Goal: Task Accomplishment & Management: Use online tool/utility

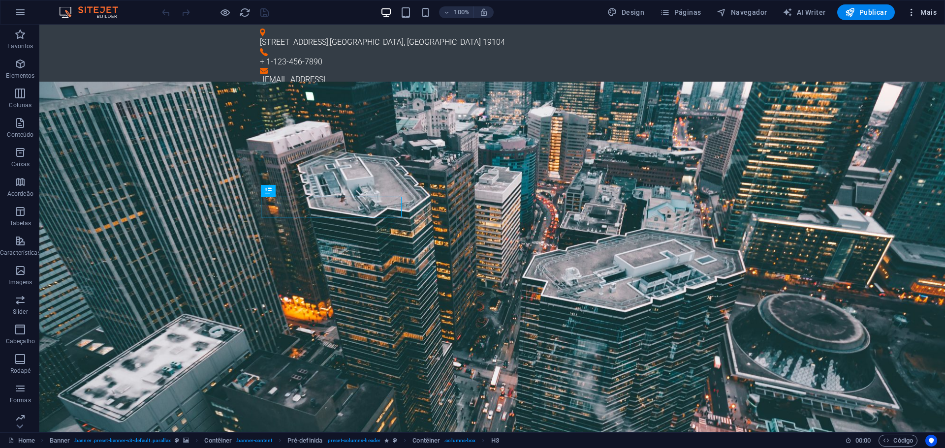
click at [910, 12] on icon "button" at bounding box center [911, 12] width 10 height 10
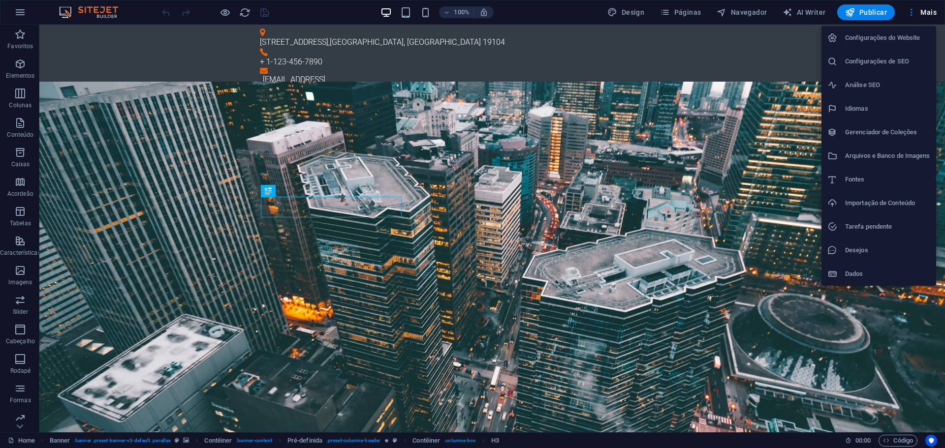
click at [913, 35] on h6 "Configurações do Website" at bounding box center [887, 38] width 85 height 12
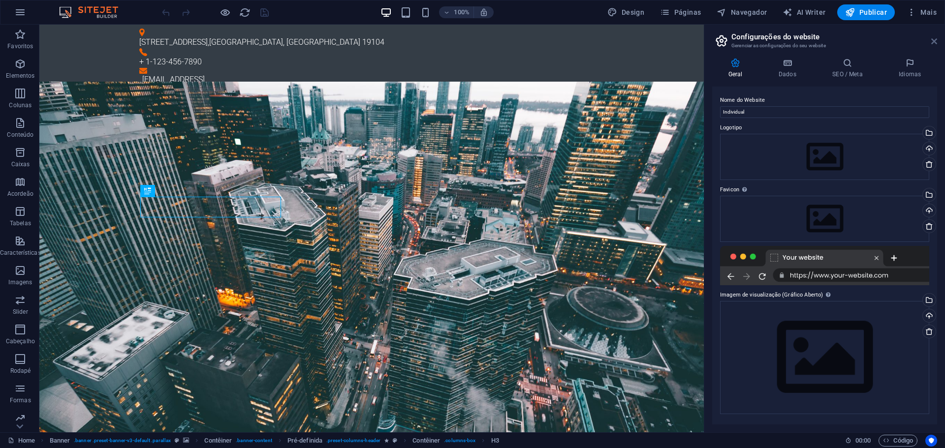
click at [934, 41] on icon at bounding box center [934, 41] width 6 height 8
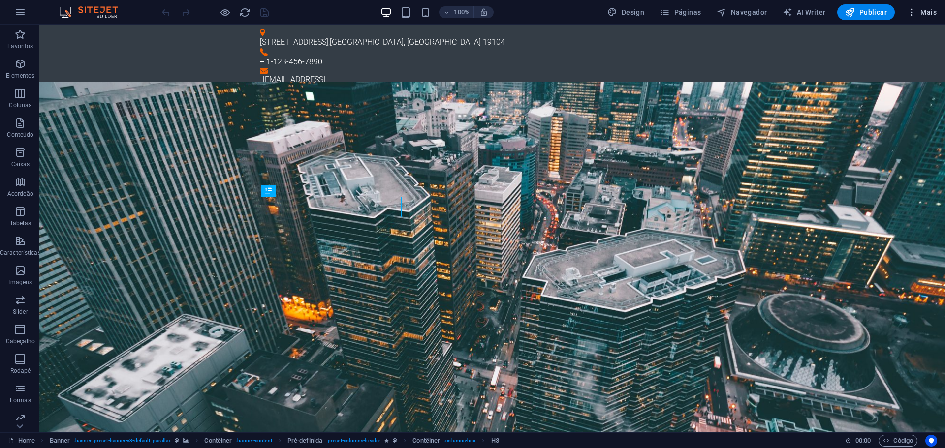
click at [930, 14] on span "Mais" at bounding box center [921, 12] width 30 height 10
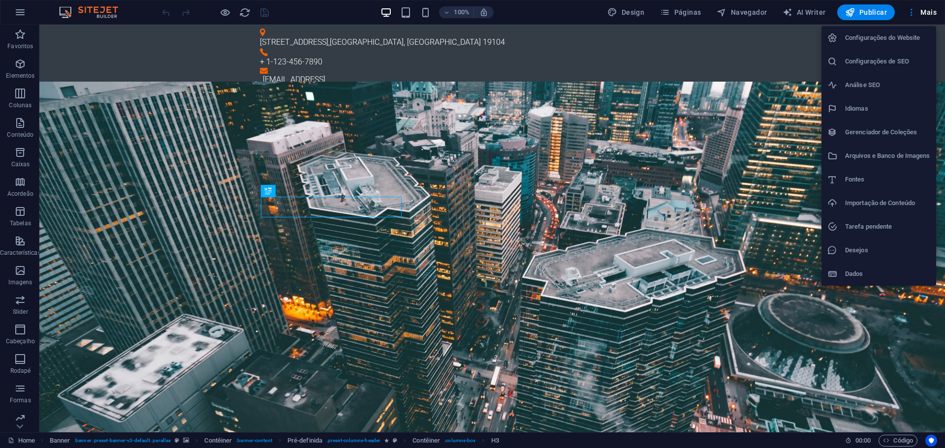
click at [381, 417] on div at bounding box center [472, 224] width 945 height 448
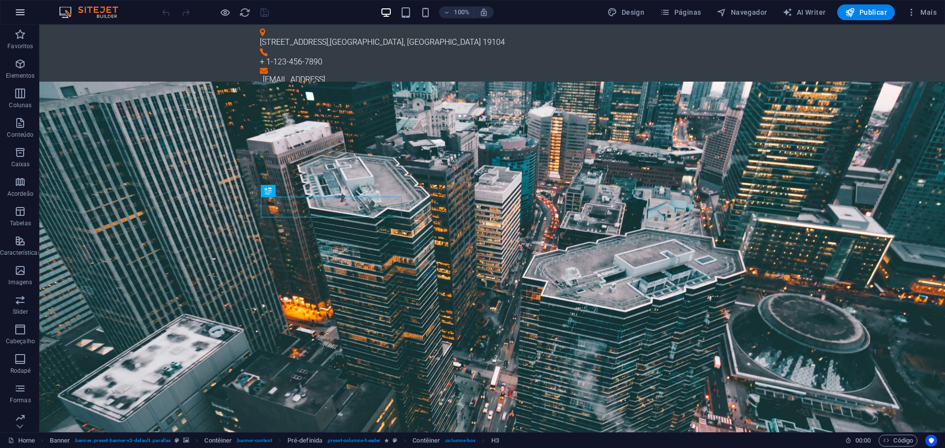
click at [25, 13] on icon "button" at bounding box center [20, 12] width 12 height 12
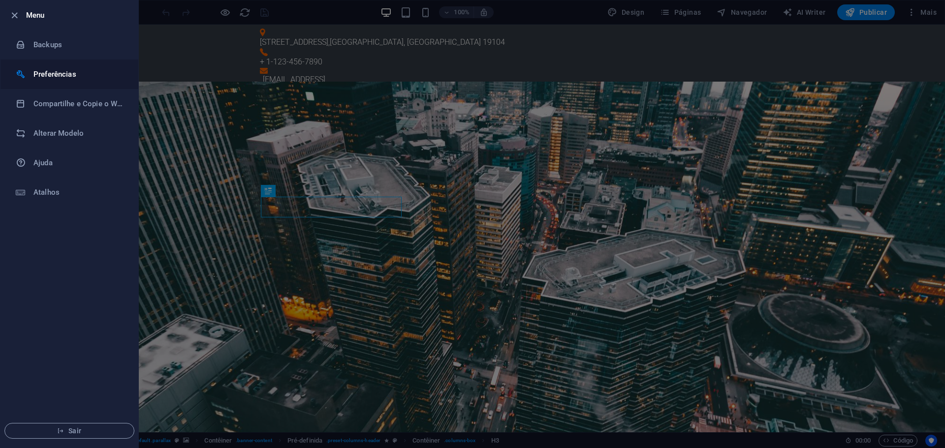
click at [54, 67] on li "Preferências" at bounding box center [69, 75] width 138 height 30
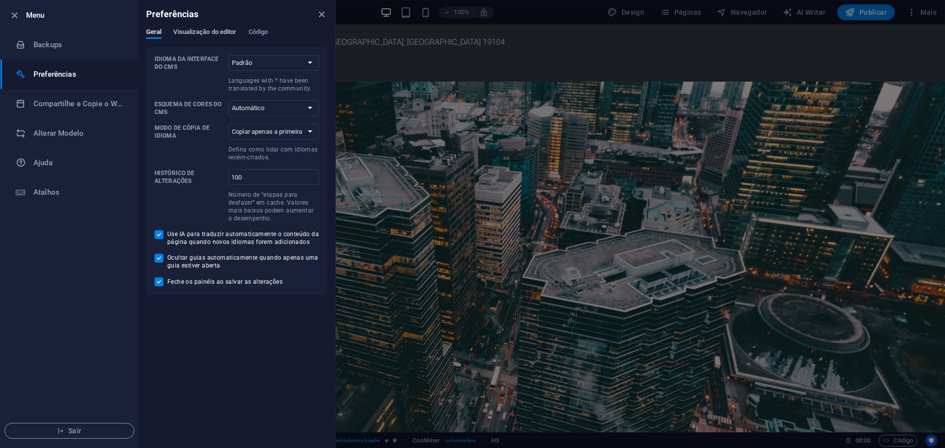
click at [201, 31] on span "Visualização do editor" at bounding box center [204, 33] width 63 height 14
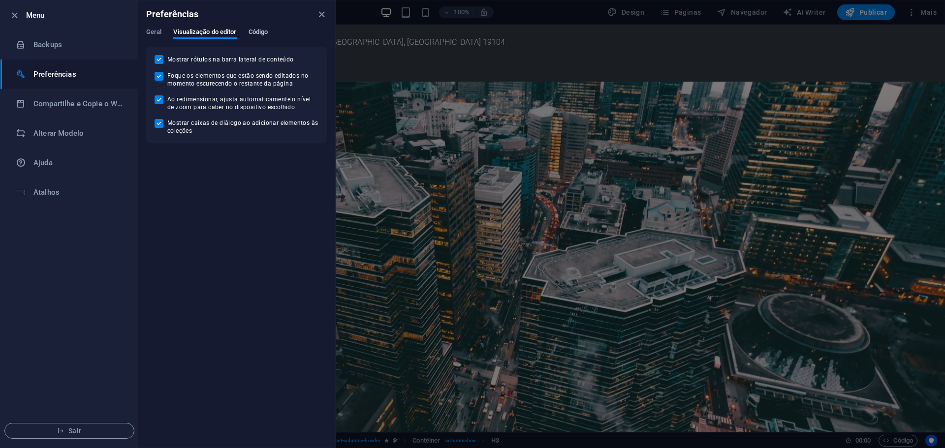
click at [253, 31] on span "Código" at bounding box center [259, 33] width 20 height 14
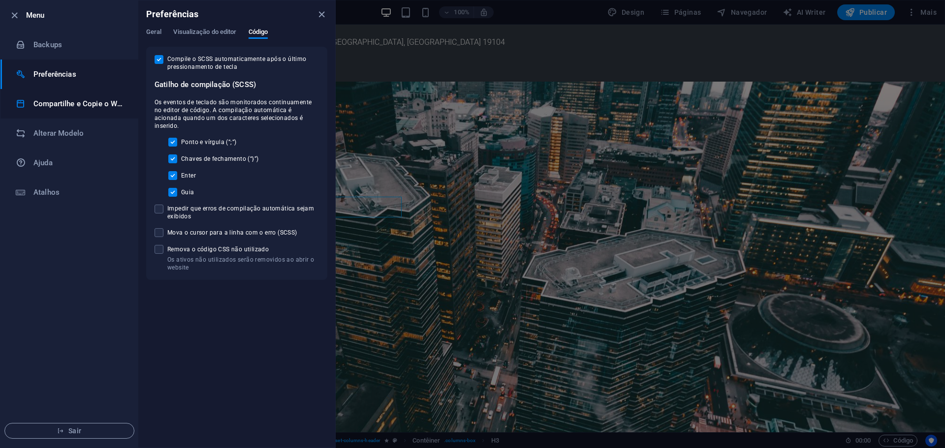
click at [78, 106] on h6 "Compartilhe e Copie o Website" at bounding box center [78, 104] width 91 height 12
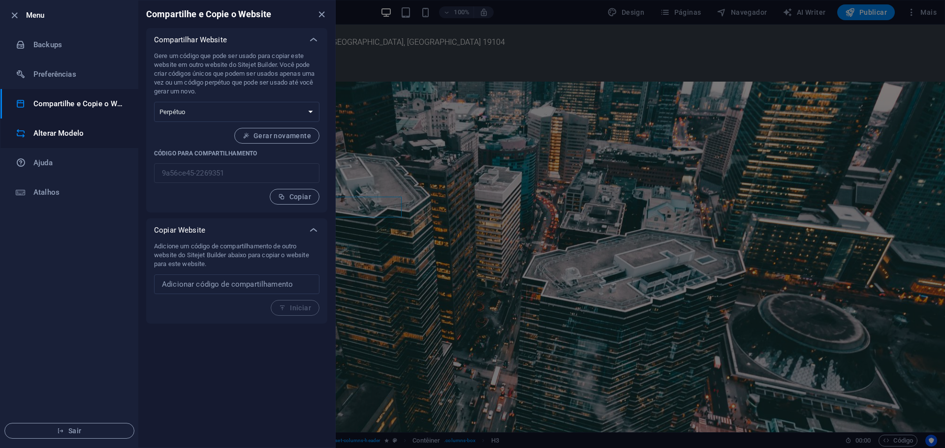
click at [83, 133] on h6 "Alterar Modelo" at bounding box center [78, 133] width 91 height 12
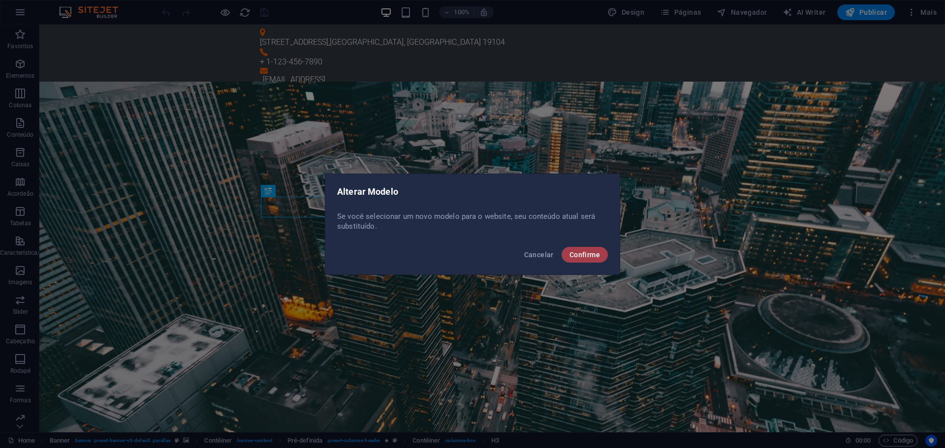
click at [591, 252] on span "Confirme" at bounding box center [584, 255] width 31 height 8
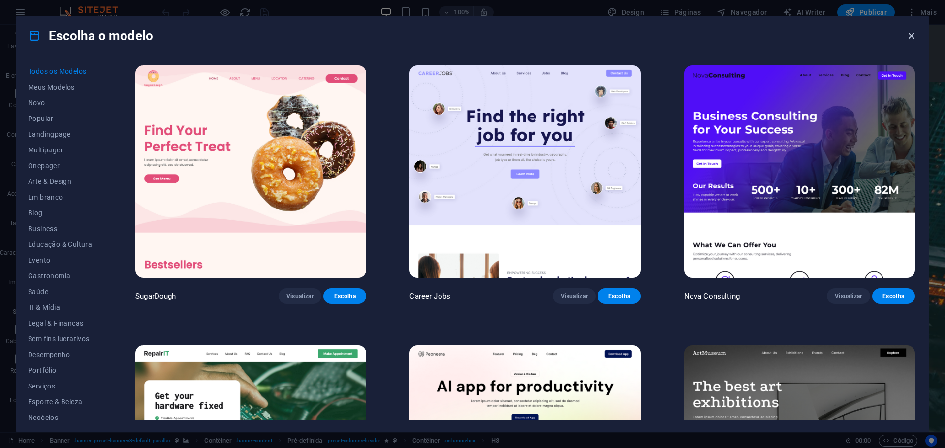
click at [912, 37] on icon "button" at bounding box center [911, 36] width 11 height 11
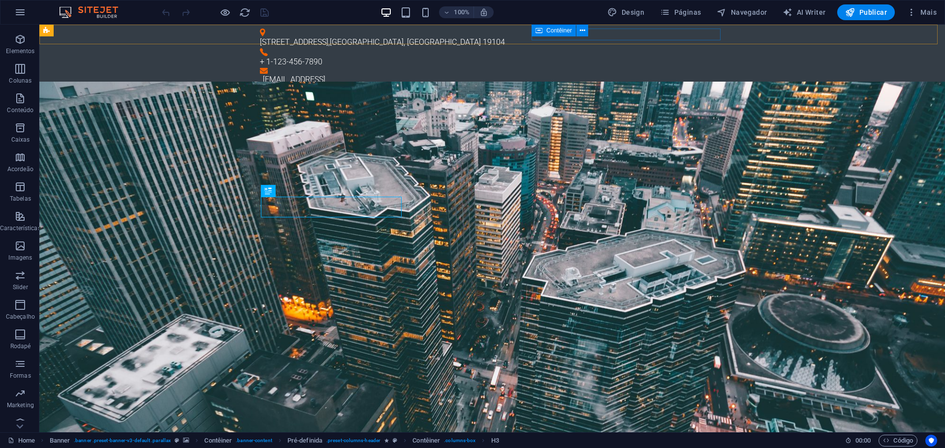
scroll to position [35, 0]
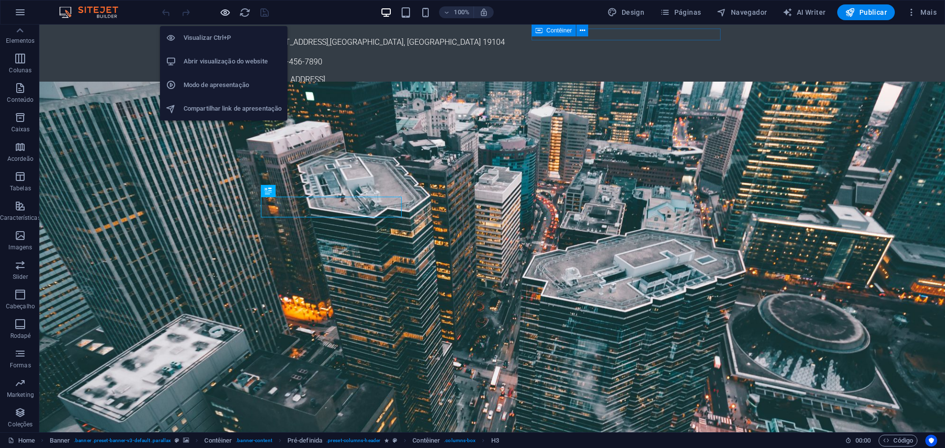
click at [223, 10] on icon "button" at bounding box center [224, 12] width 11 height 11
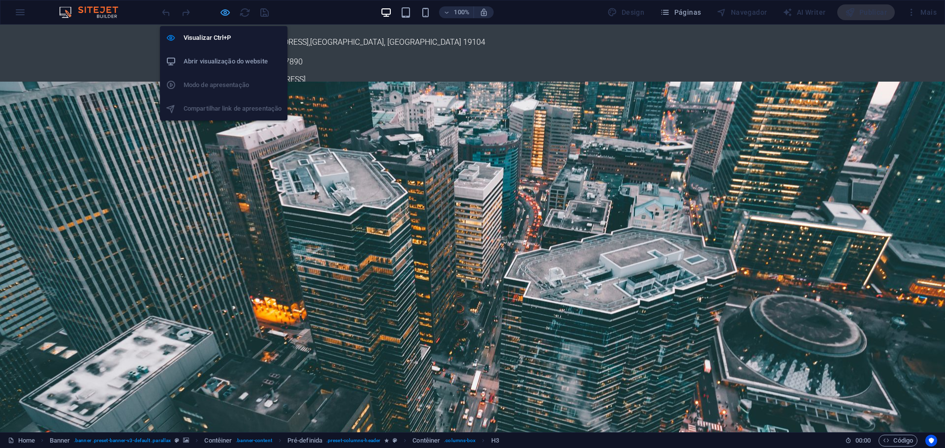
click at [223, 10] on icon "button" at bounding box center [224, 12] width 11 height 11
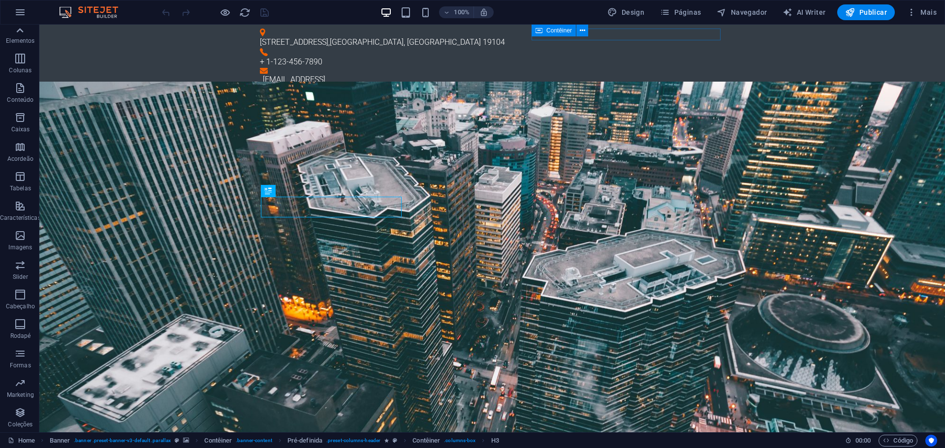
click at [25, 36] on icon at bounding box center [20, 31] width 14 height 14
click at [26, 31] on icon "button" at bounding box center [20, 35] width 12 height 12
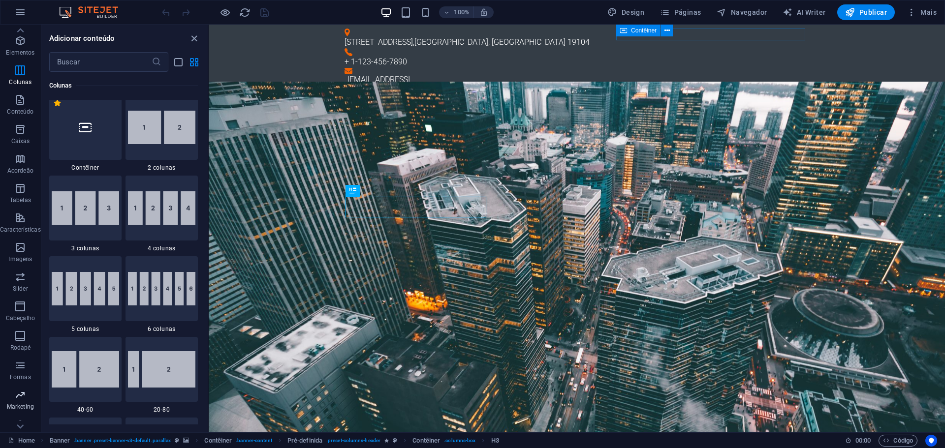
scroll to position [35, 0]
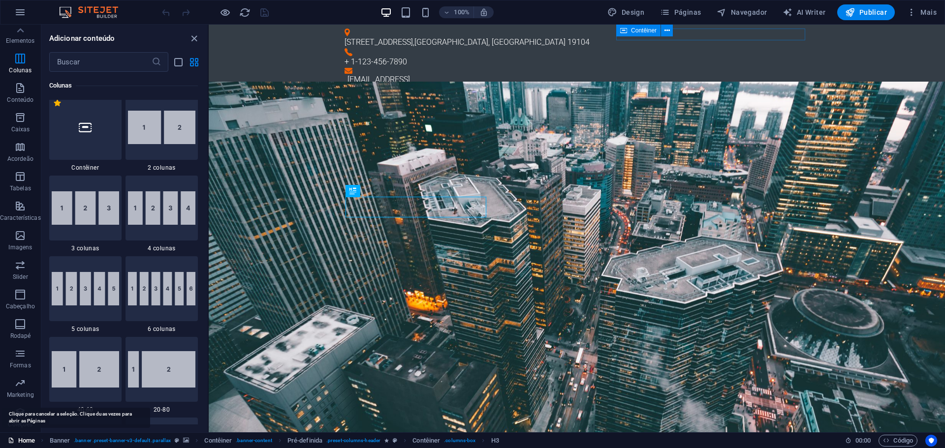
click at [21, 441] on link "Home" at bounding box center [21, 441] width 27 height 12
click at [13, 440] on icon at bounding box center [11, 440] width 6 height 6
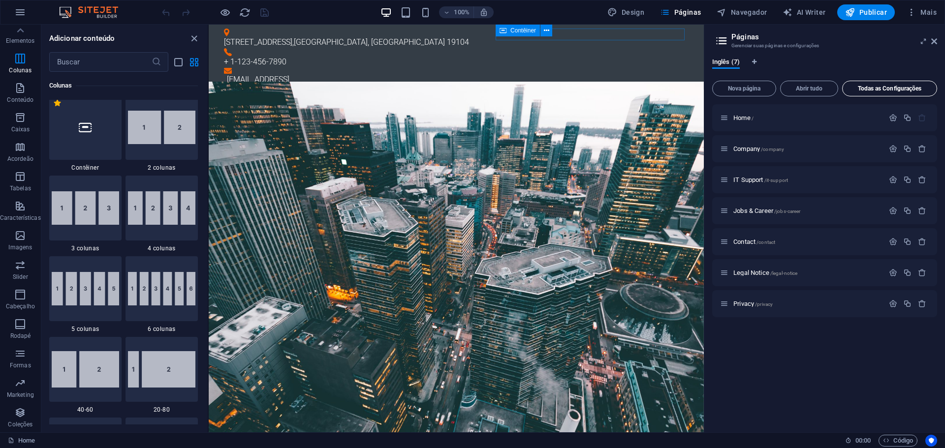
click at [918, 84] on button "Todas as Configurações" at bounding box center [889, 89] width 95 height 16
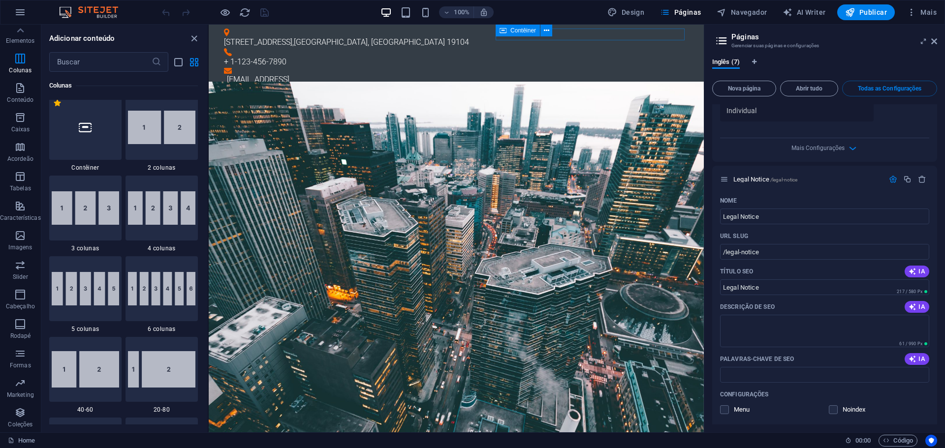
scroll to position [1825, 0]
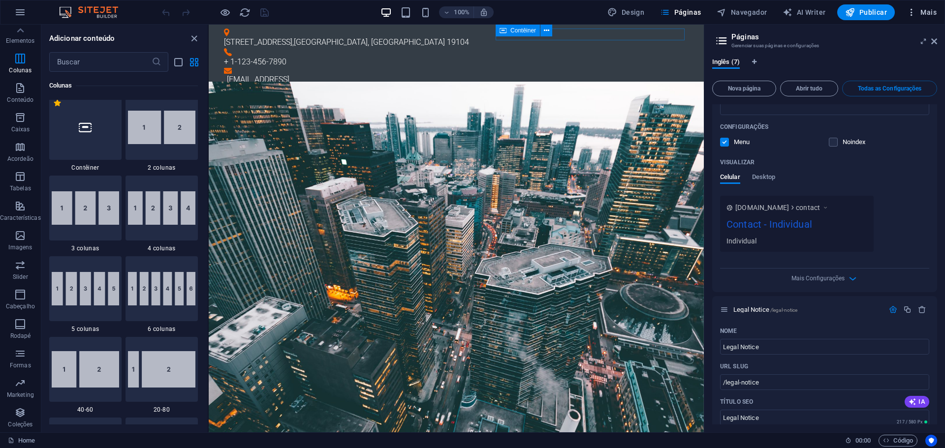
click at [920, 8] on span "Mais" at bounding box center [921, 12] width 30 height 10
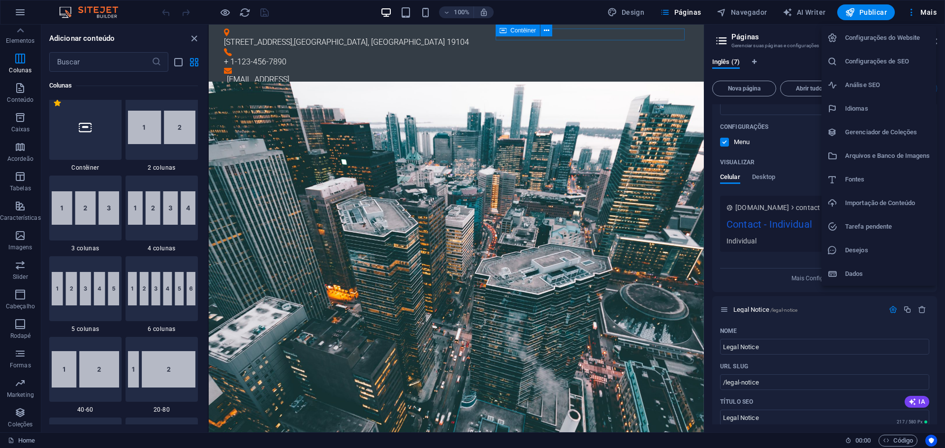
click at [808, 11] on div at bounding box center [472, 224] width 945 height 448
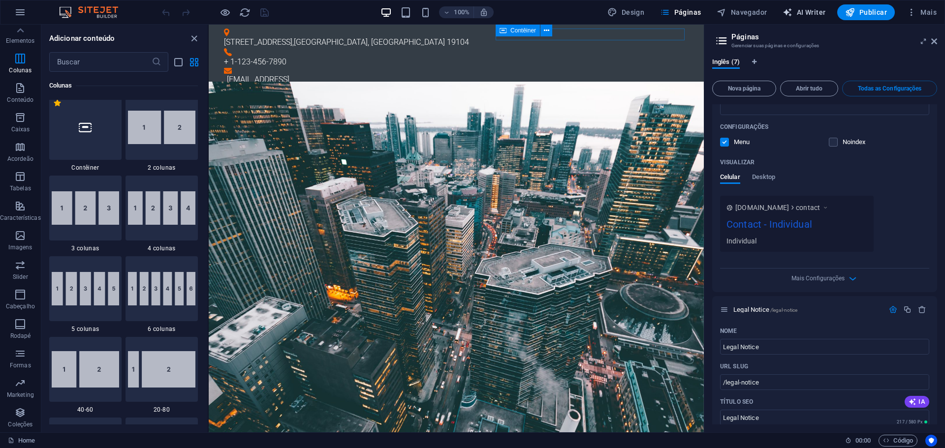
click at [789, 10] on icon "button" at bounding box center [787, 12] width 10 height 10
select select "English"
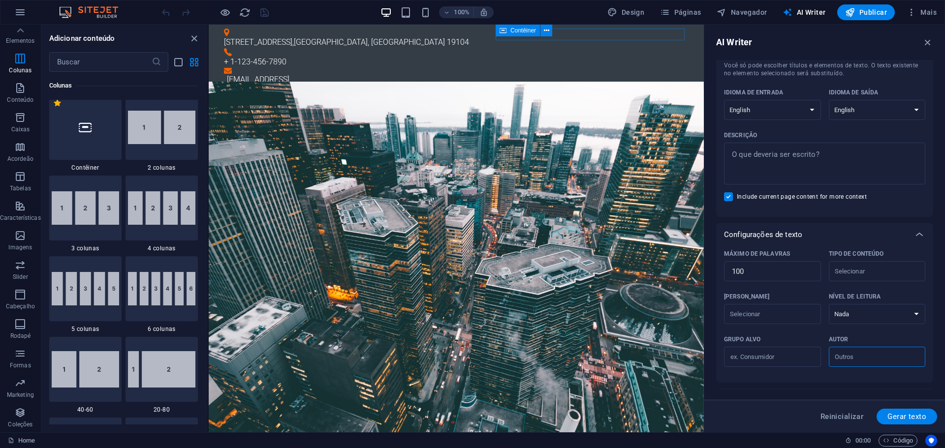
scroll to position [0, 0]
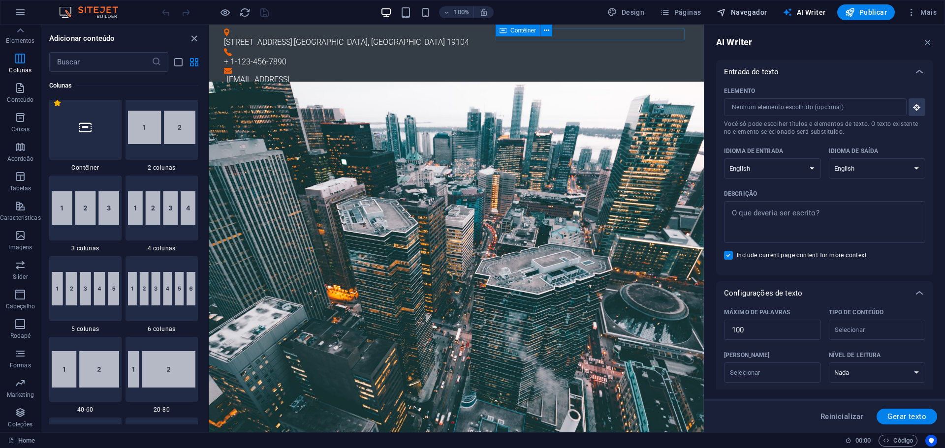
click at [751, 15] on span "Navegador" at bounding box center [742, 12] width 50 height 10
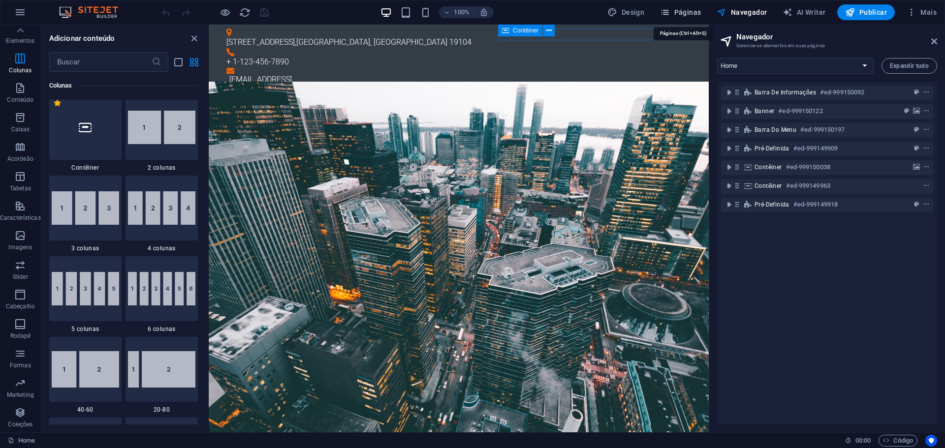
click at [688, 11] on span "Páginas" at bounding box center [680, 12] width 41 height 10
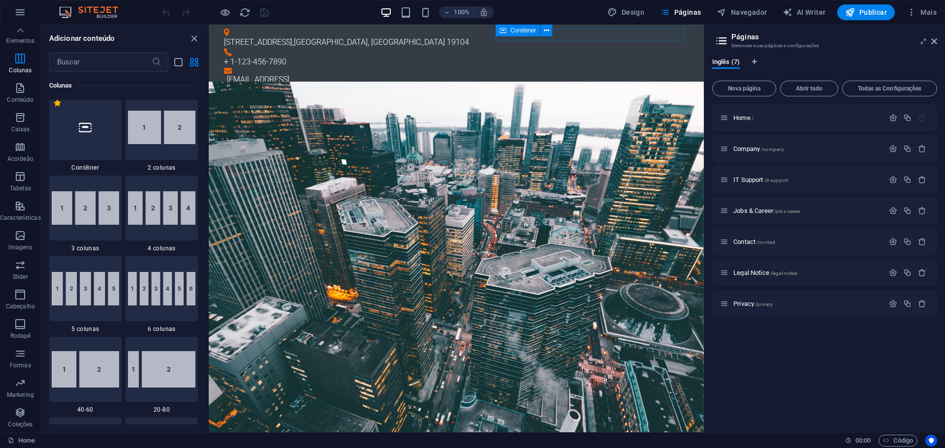
click at [90, 14] on img at bounding box center [94, 12] width 74 height 12
click at [17, 10] on icon "button" at bounding box center [20, 12] width 12 height 12
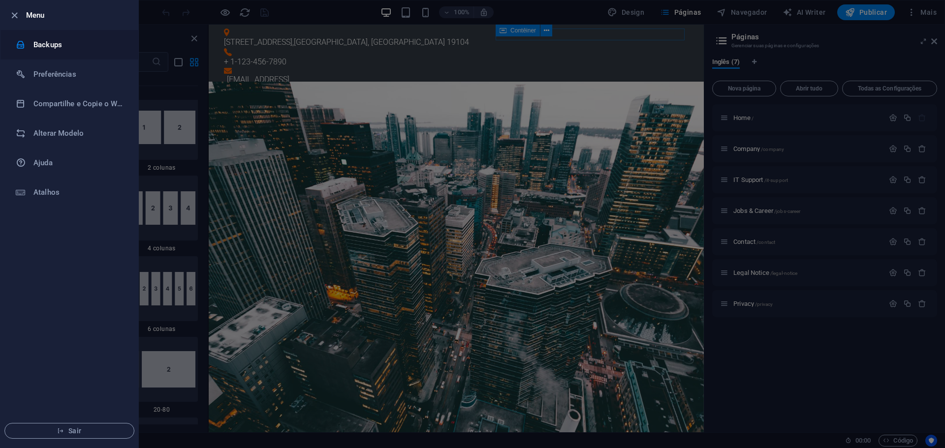
click at [47, 37] on li "Backups" at bounding box center [69, 45] width 138 height 30
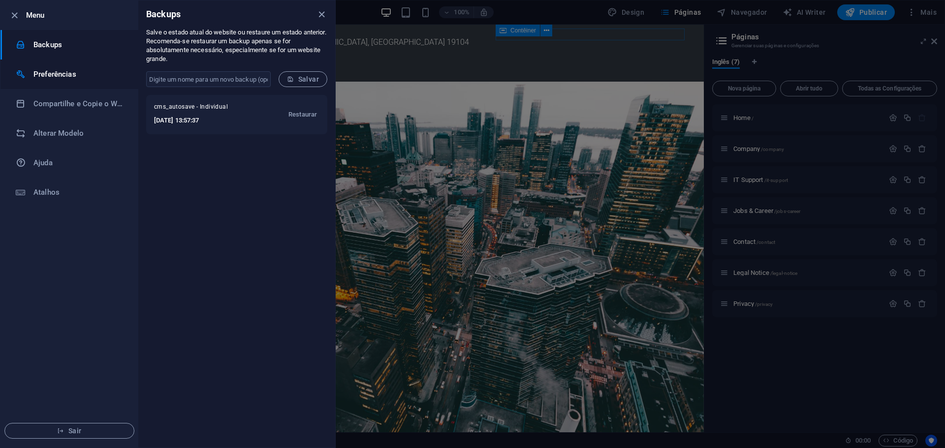
click at [50, 71] on h6 "Preferências" at bounding box center [78, 74] width 91 height 12
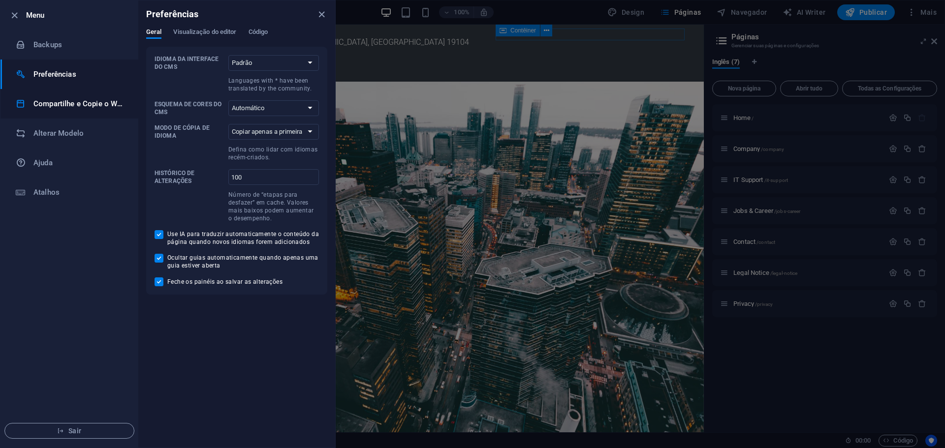
click at [70, 99] on h6 "Compartilhe e Copie o Website" at bounding box center [78, 104] width 91 height 12
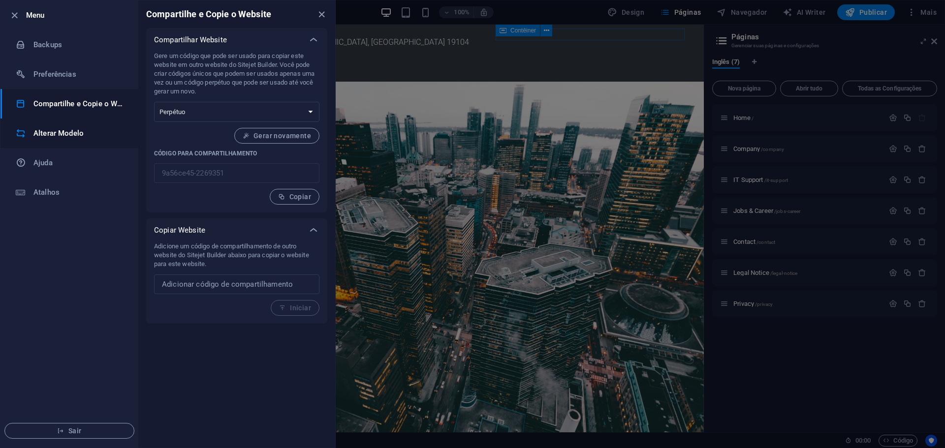
click at [69, 131] on h6 "Alterar Modelo" at bounding box center [78, 133] width 91 height 12
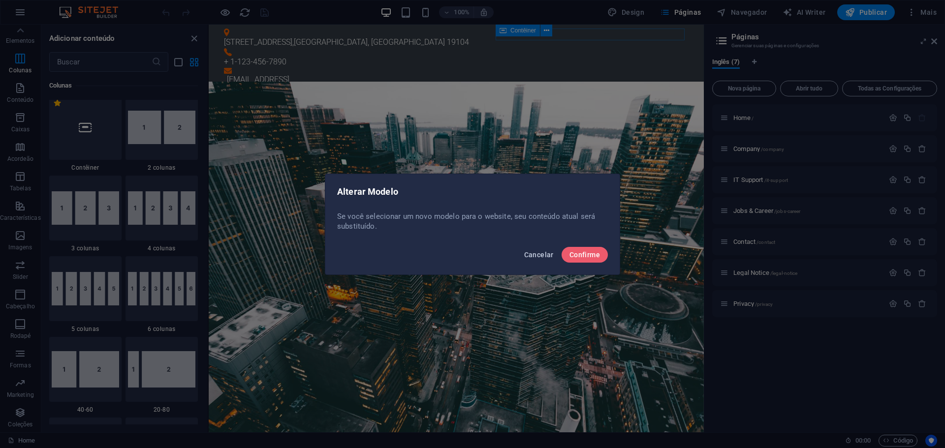
click at [544, 254] on span "Cancelar" at bounding box center [539, 255] width 30 height 8
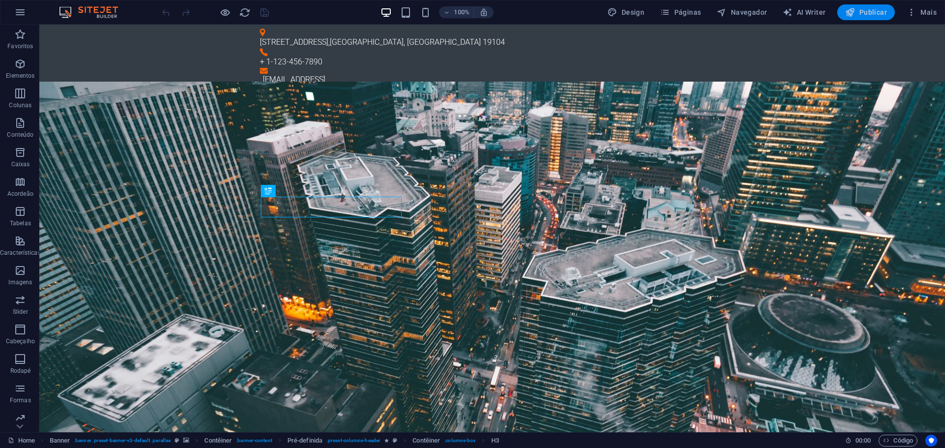
click at [879, 11] on span "Publicar" at bounding box center [866, 12] width 42 height 10
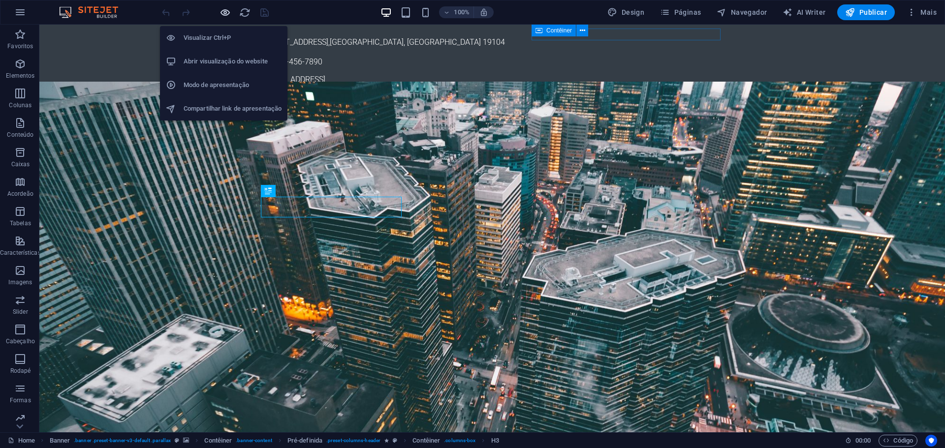
click at [227, 10] on icon "button" at bounding box center [224, 12] width 11 height 11
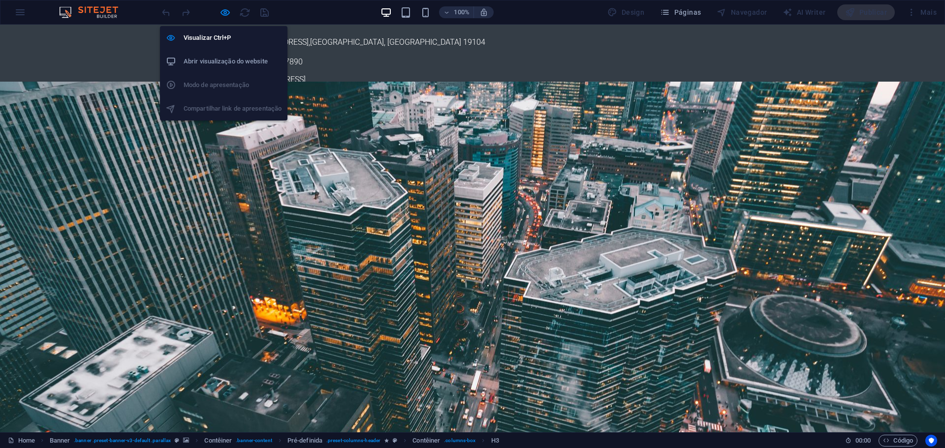
click at [242, 59] on h6 "Abrir visualização do website" at bounding box center [233, 62] width 98 height 12
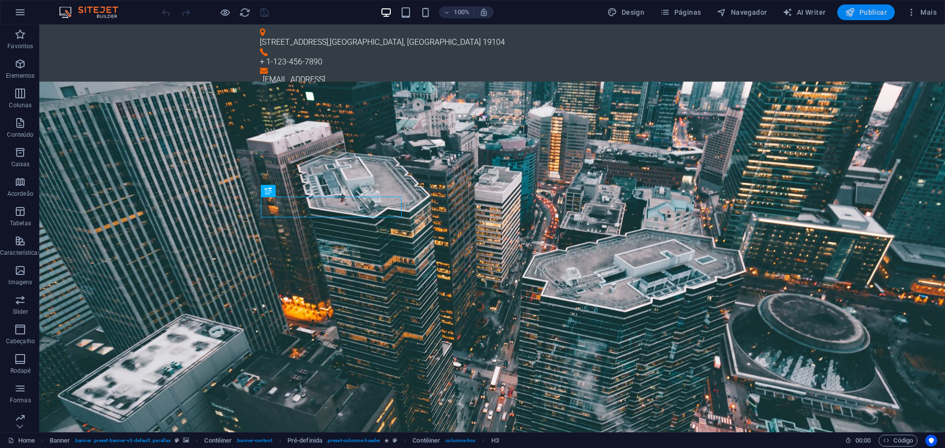
click at [869, 8] on span "Publicar" at bounding box center [866, 12] width 42 height 10
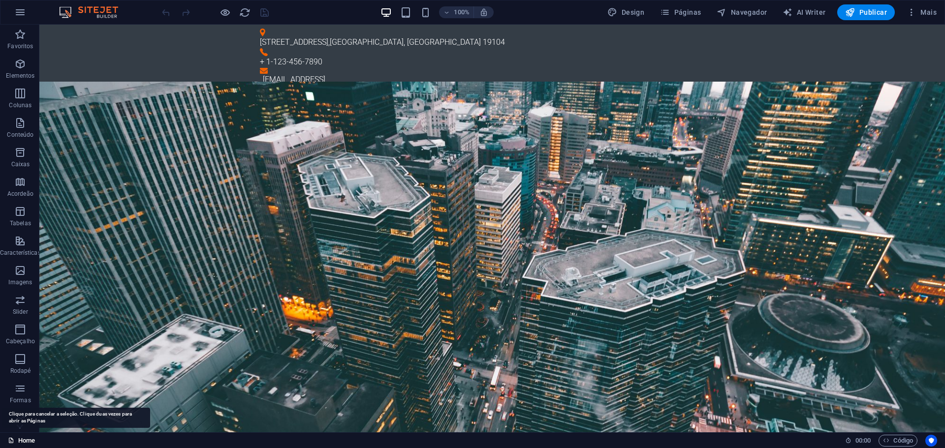
click at [26, 443] on link "Home" at bounding box center [21, 441] width 27 height 12
